Goal: Transaction & Acquisition: Purchase product/service

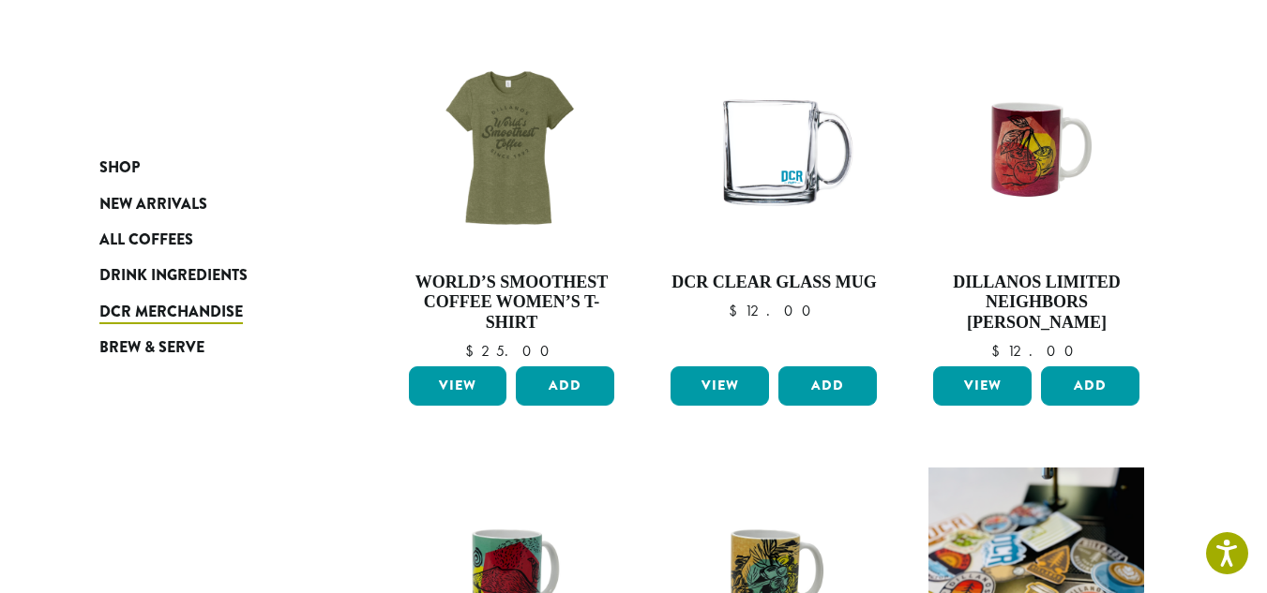
scroll to position [1074, 0]
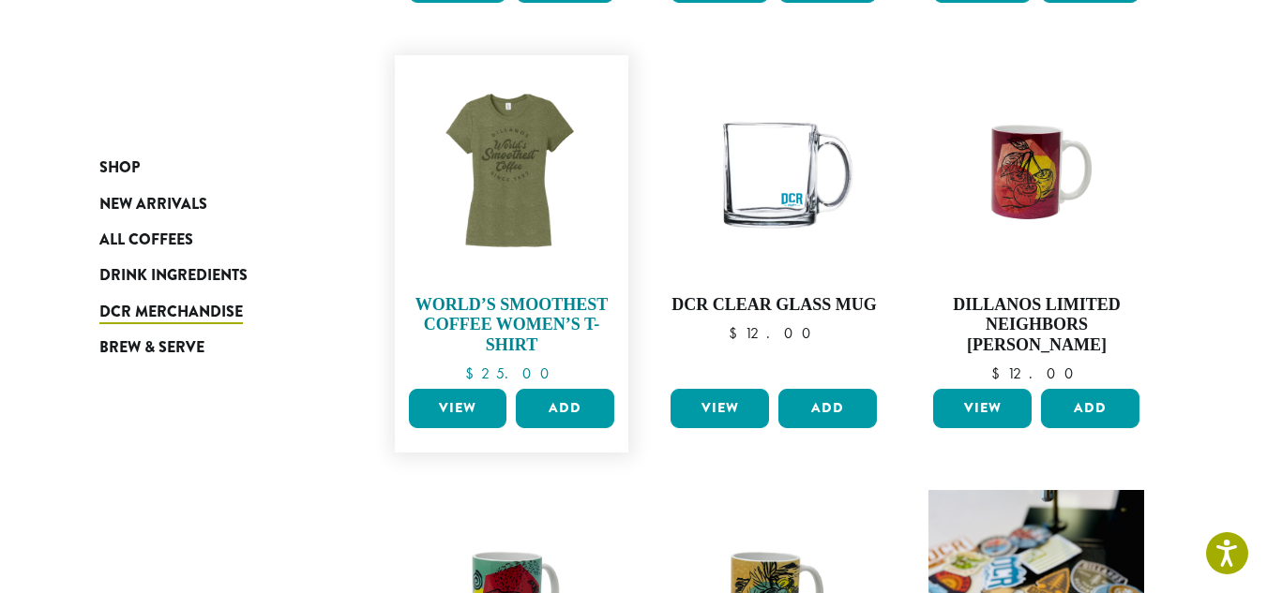
click at [500, 175] on img at bounding box center [511, 173] width 216 height 216
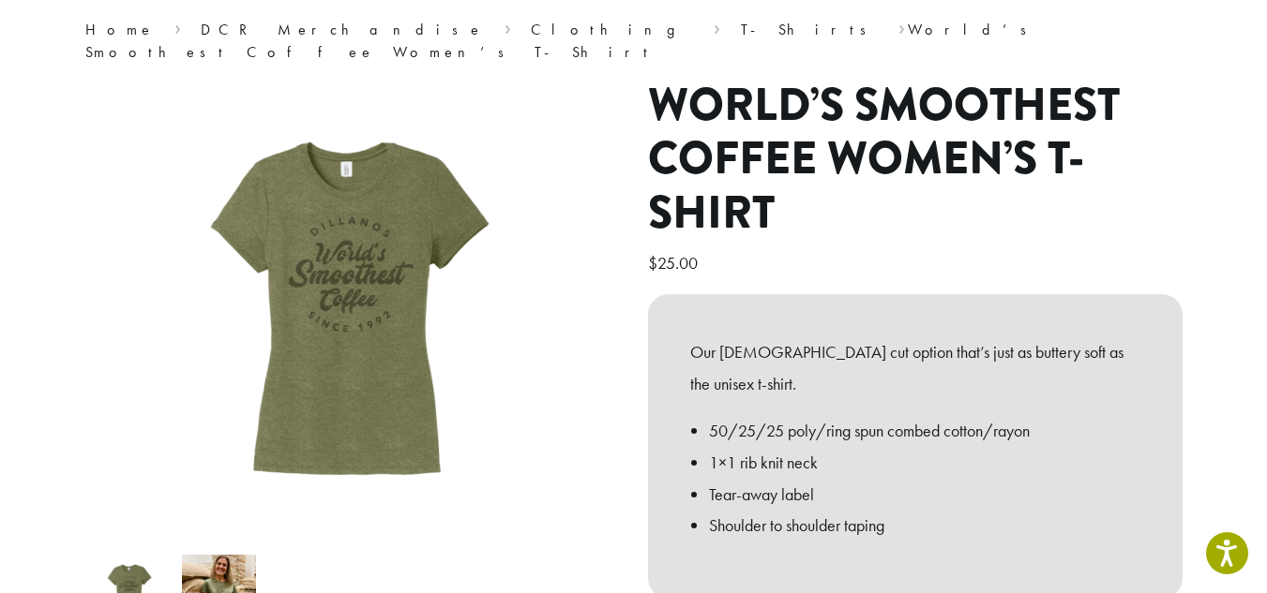
scroll to position [188, 0]
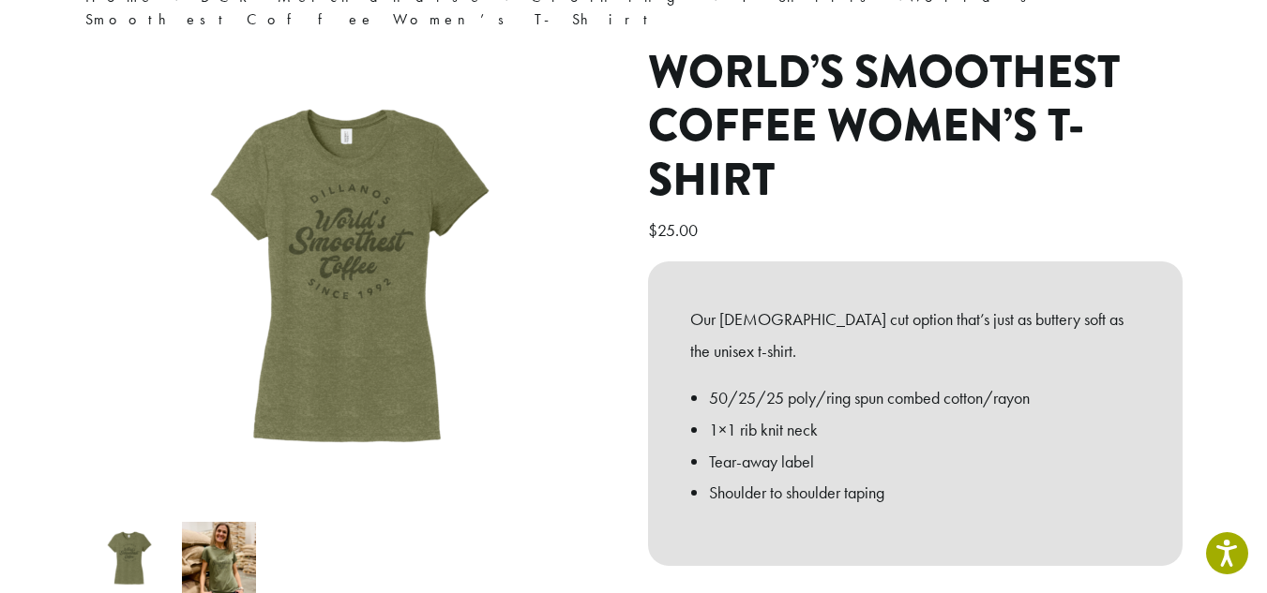
click at [217, 543] on img at bounding box center [219, 559] width 74 height 74
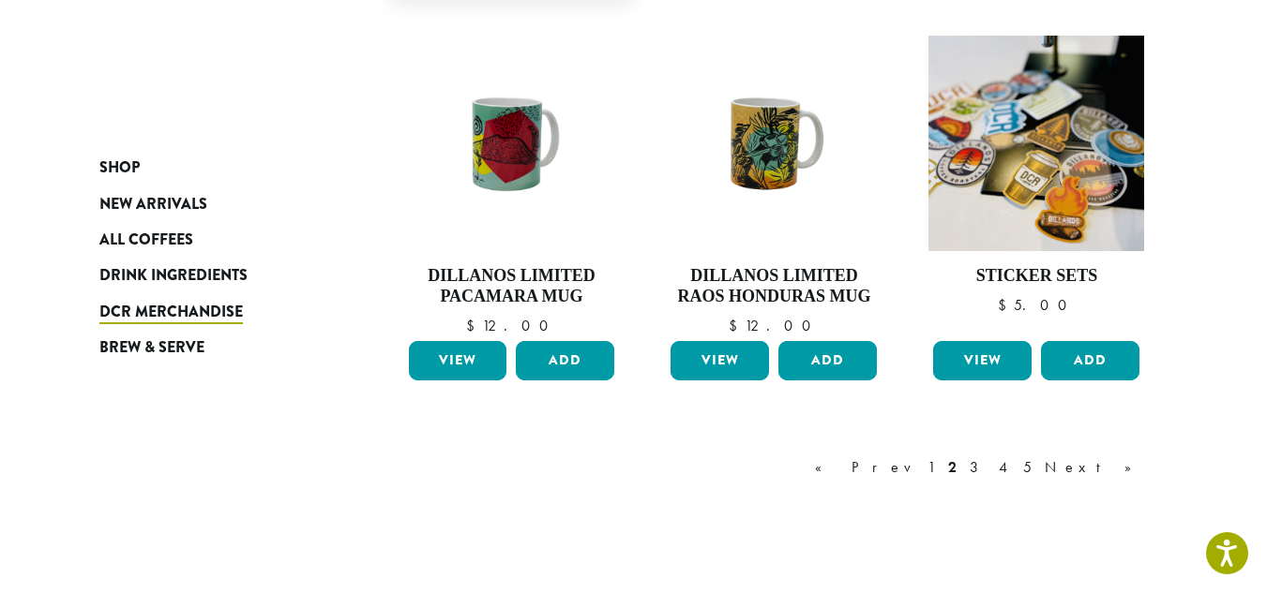
scroll to position [1636, 0]
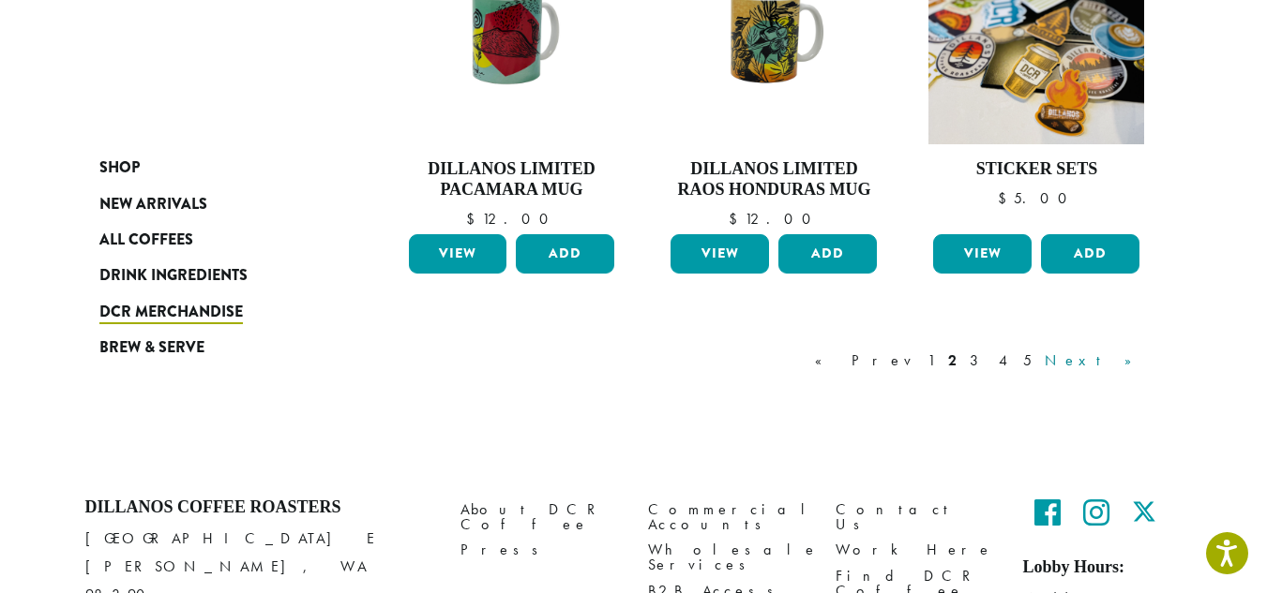
click at [1130, 358] on link "Next »" at bounding box center [1095, 361] width 108 height 23
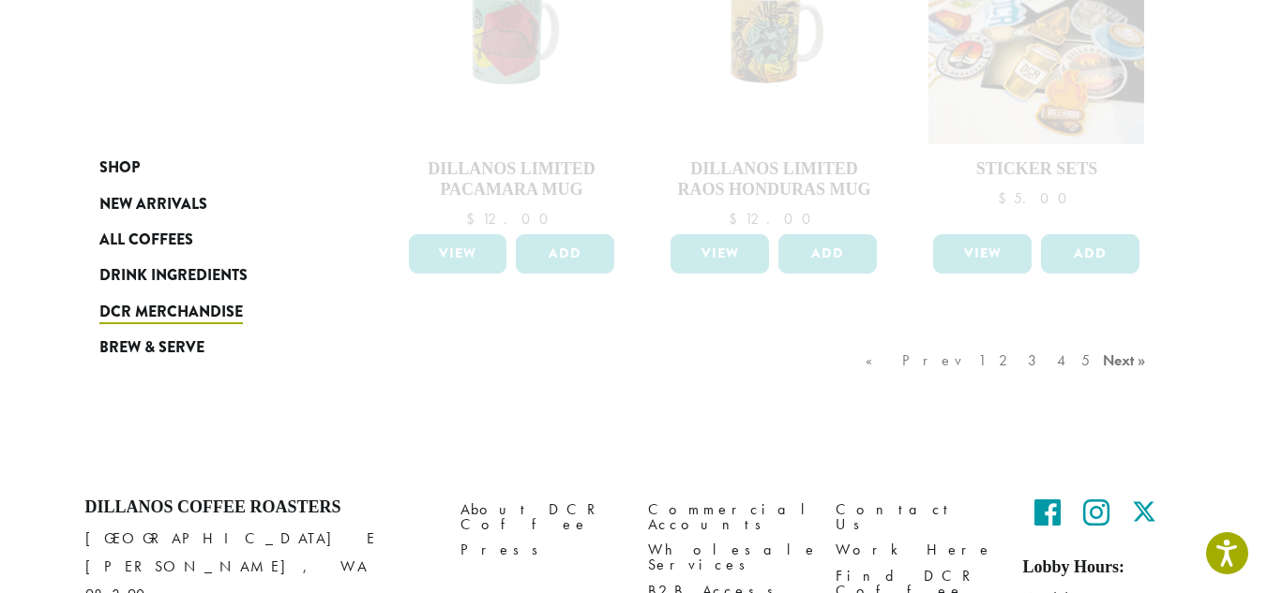
click at [1126, 361] on div "« Prev 1 2 3 4 5 Next »" at bounding box center [1008, 380] width 293 height 88
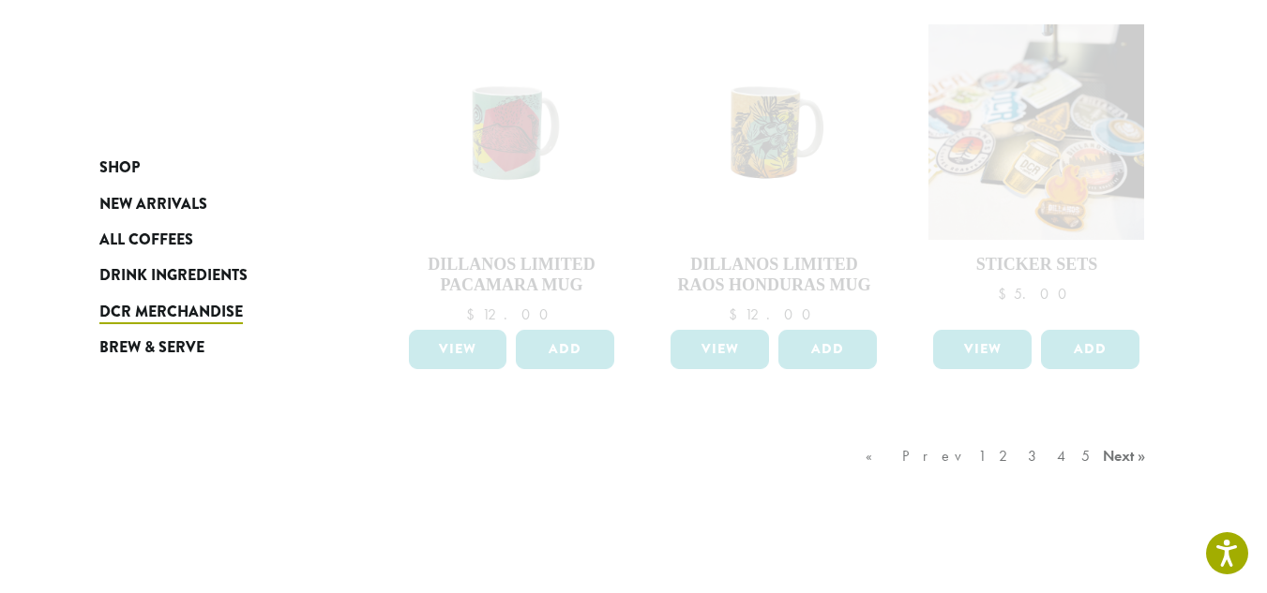
scroll to position [1542, 0]
click at [1118, 460] on div "« Prev 1 2 3 4 5 Next »" at bounding box center [1008, 473] width 293 height 88
